Goal: Task Accomplishment & Management: Manage account settings

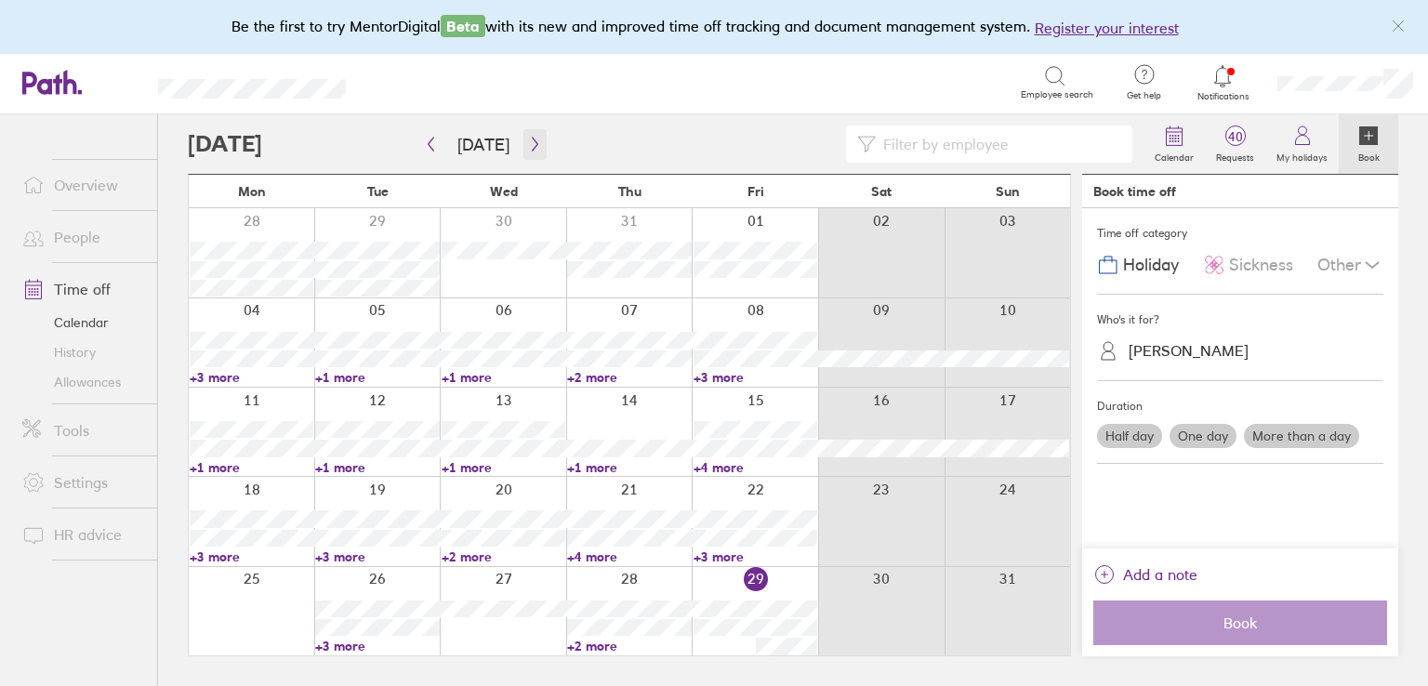
click at [528, 149] on icon "button" at bounding box center [535, 144] width 14 height 15
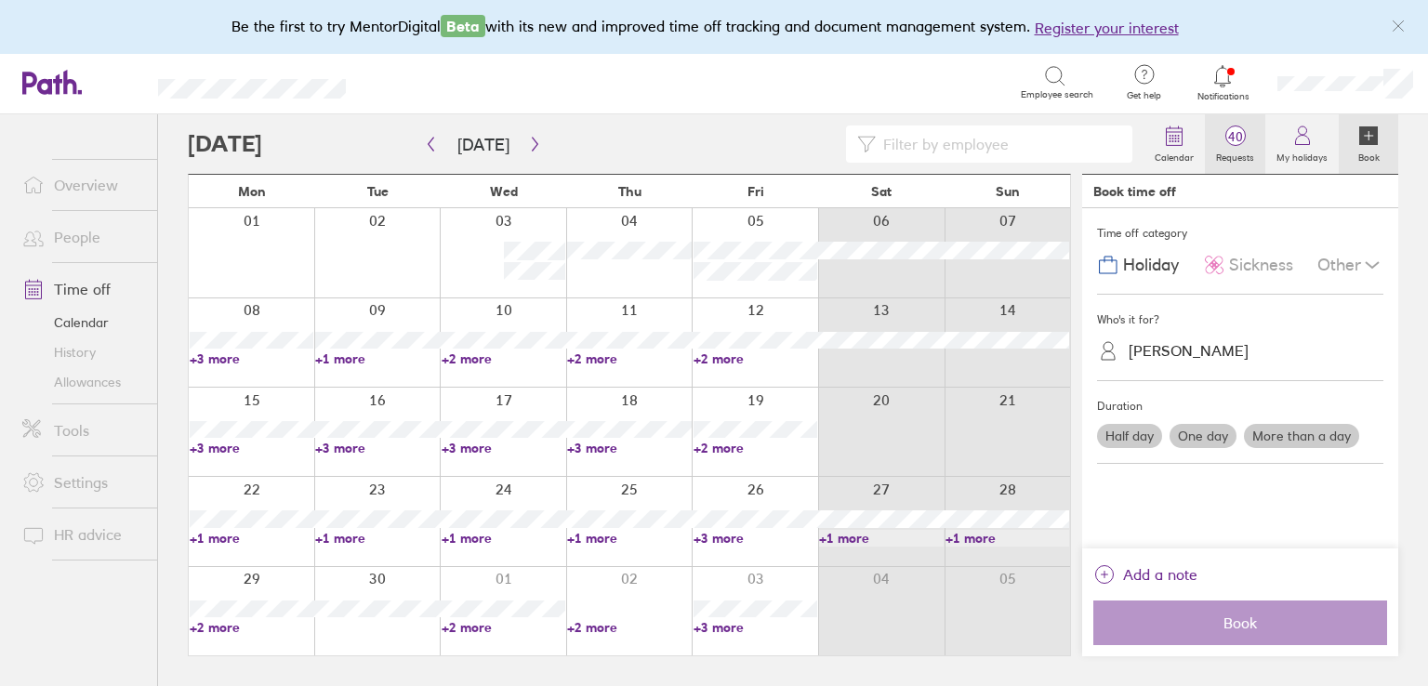
click at [1245, 132] on span "40" at bounding box center [1235, 136] width 60 height 15
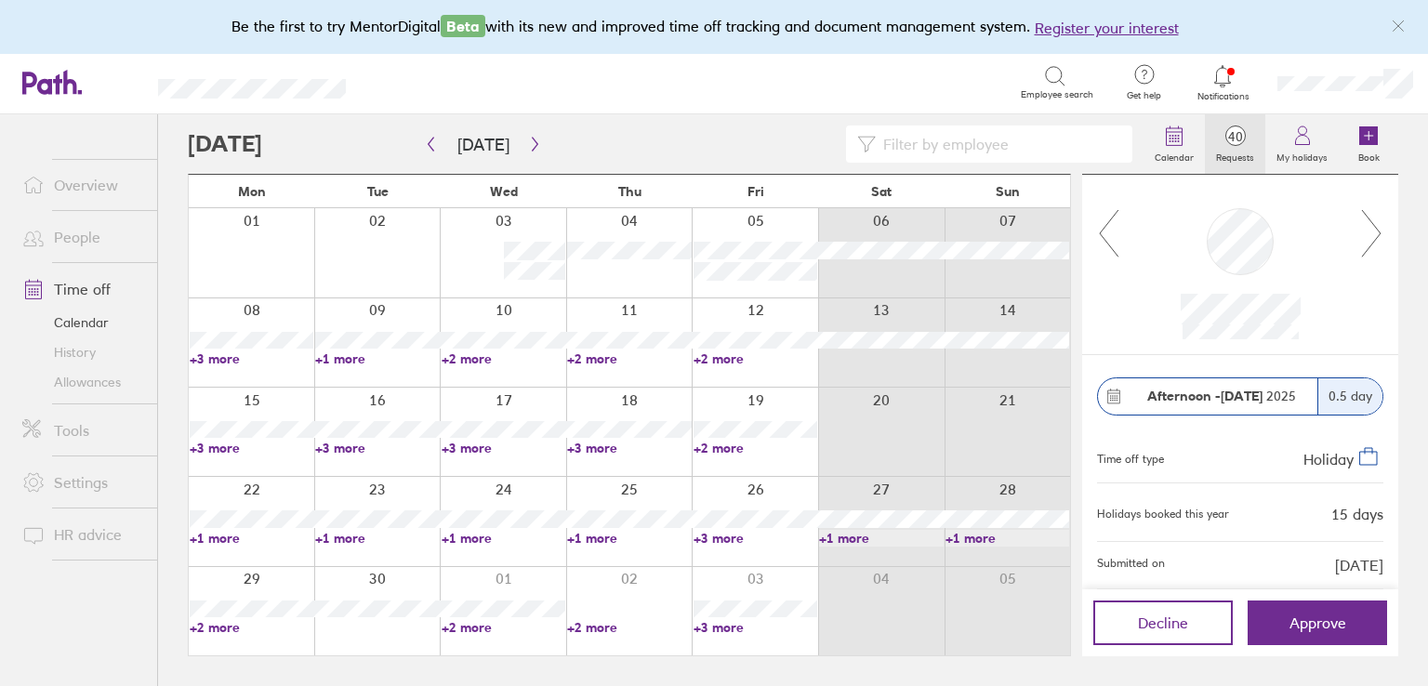
click at [1360, 227] on icon at bounding box center [1371, 233] width 23 height 50
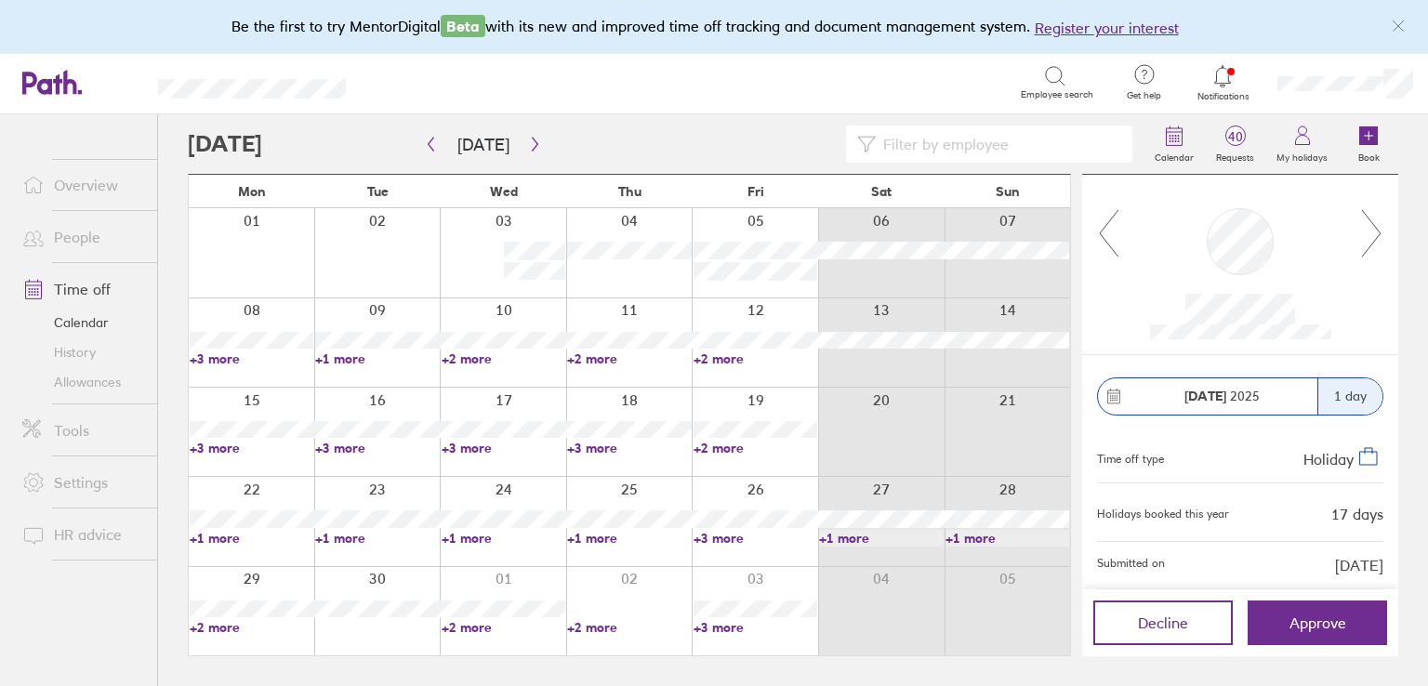
click at [1360, 227] on icon at bounding box center [1371, 233] width 23 height 50
click at [1376, 228] on icon at bounding box center [1371, 233] width 23 height 50
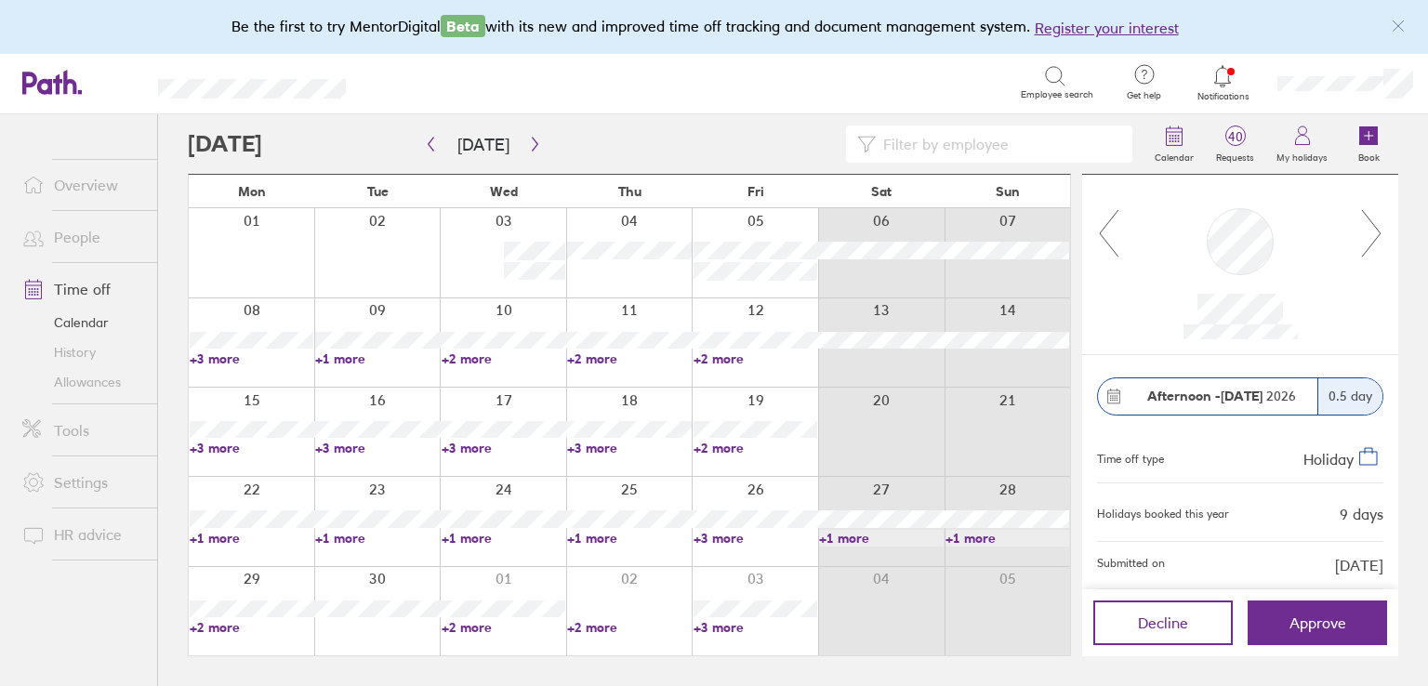
click at [1376, 228] on icon at bounding box center [1371, 233] width 23 height 50
click at [718, 624] on link "+3 more" at bounding box center [755, 627] width 124 height 17
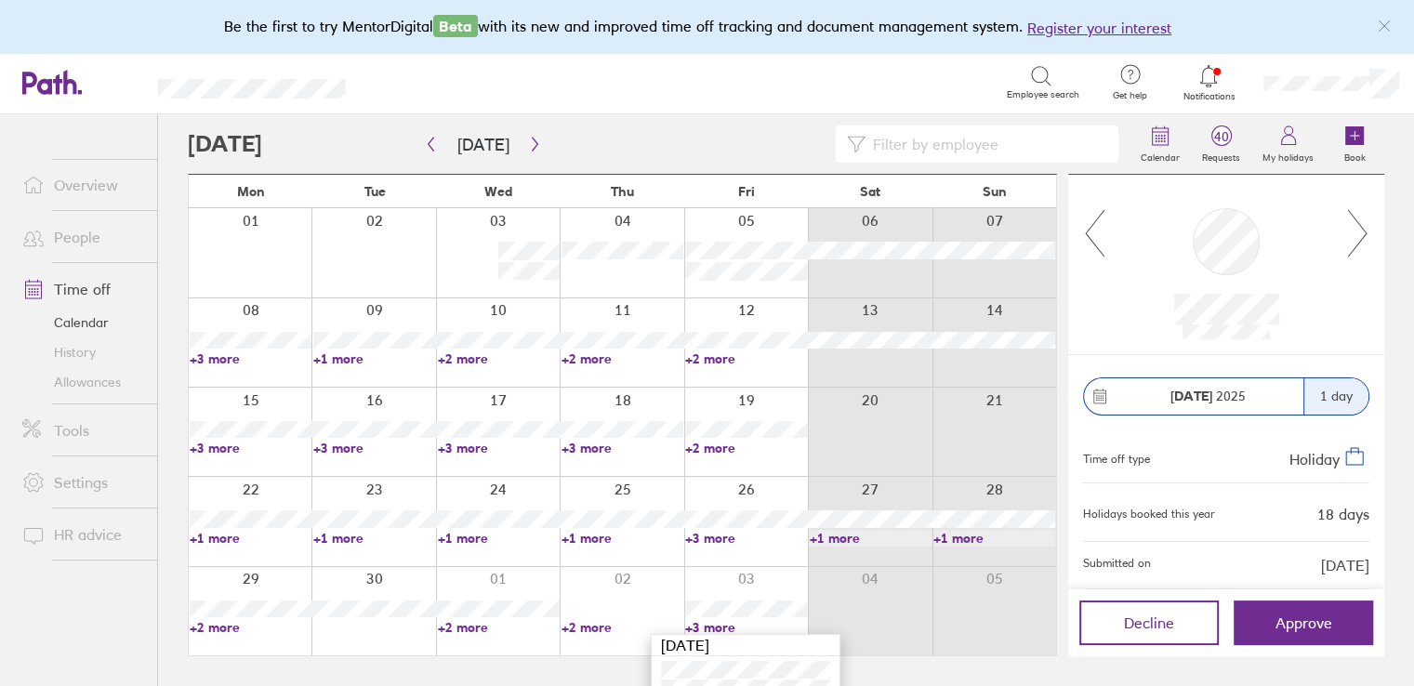
scroll to position [58, 0]
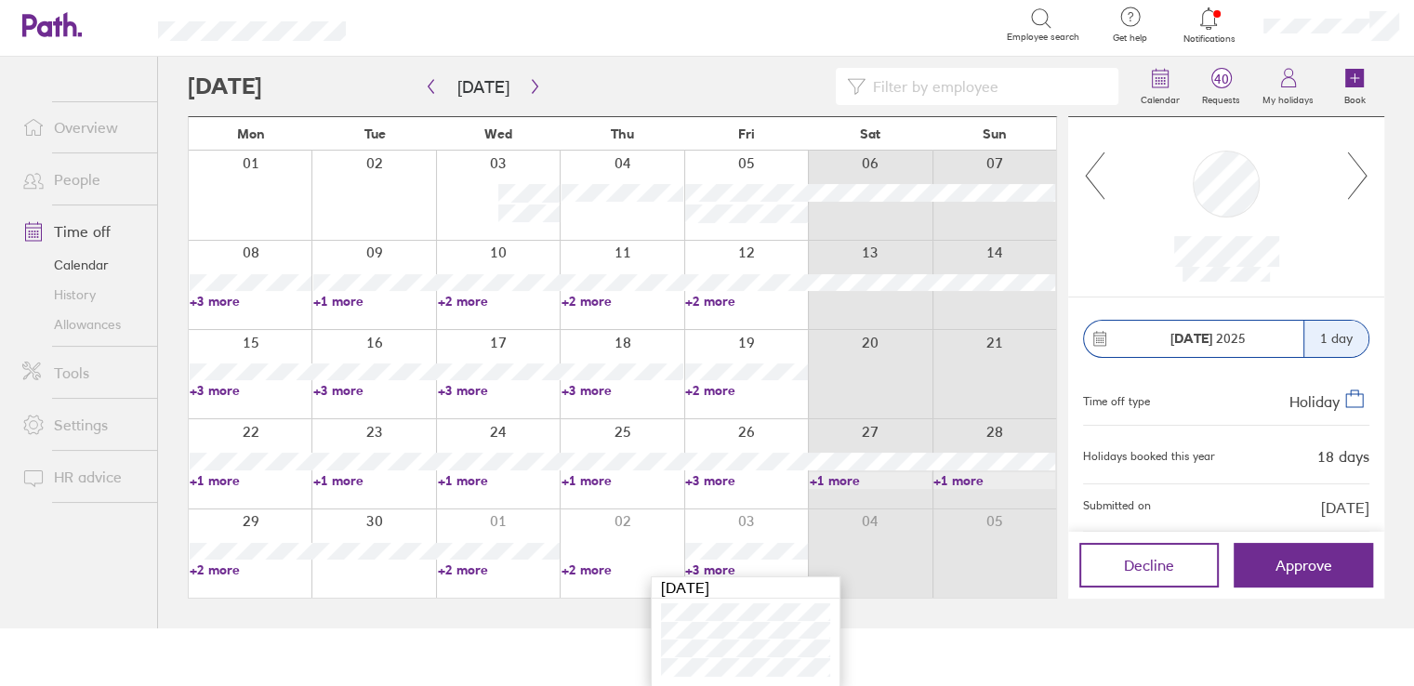
click at [584, 628] on html "Be the first to try MentorDigital Beta with its new and improved time off track…" at bounding box center [707, 285] width 1414 height 686
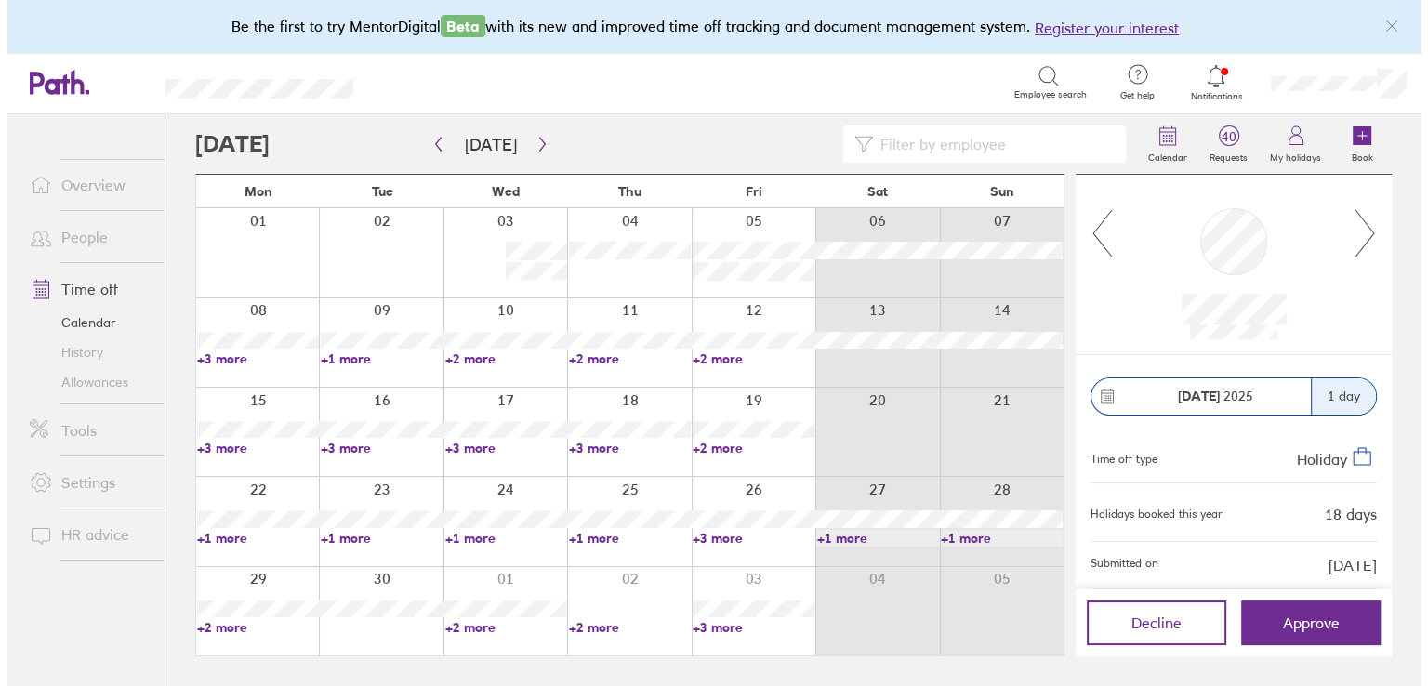
scroll to position [0, 0]
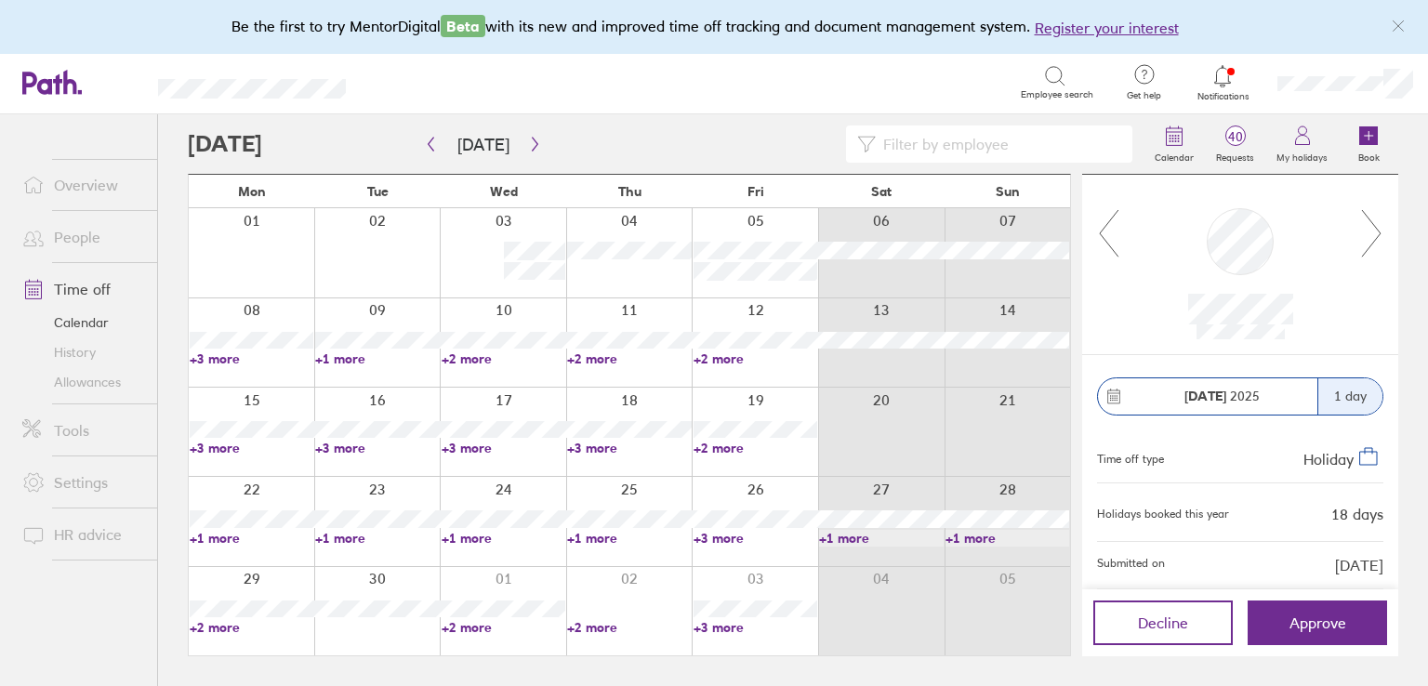
click at [214, 534] on link "+1 more" at bounding box center [252, 538] width 124 height 17
click at [93, 617] on ul "Overview People Time off Calendar History Allowances Tools Settings HR advice" at bounding box center [78, 369] width 157 height 510
